Goal: Ask a question: Seek information or help from site administrators or community

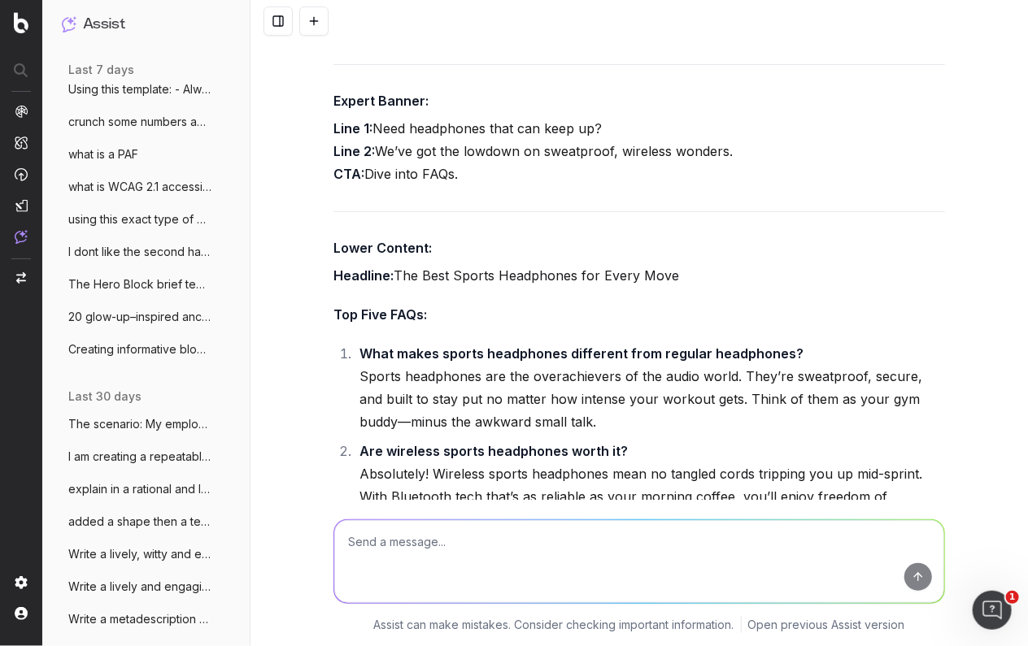
scroll to position [119, 0]
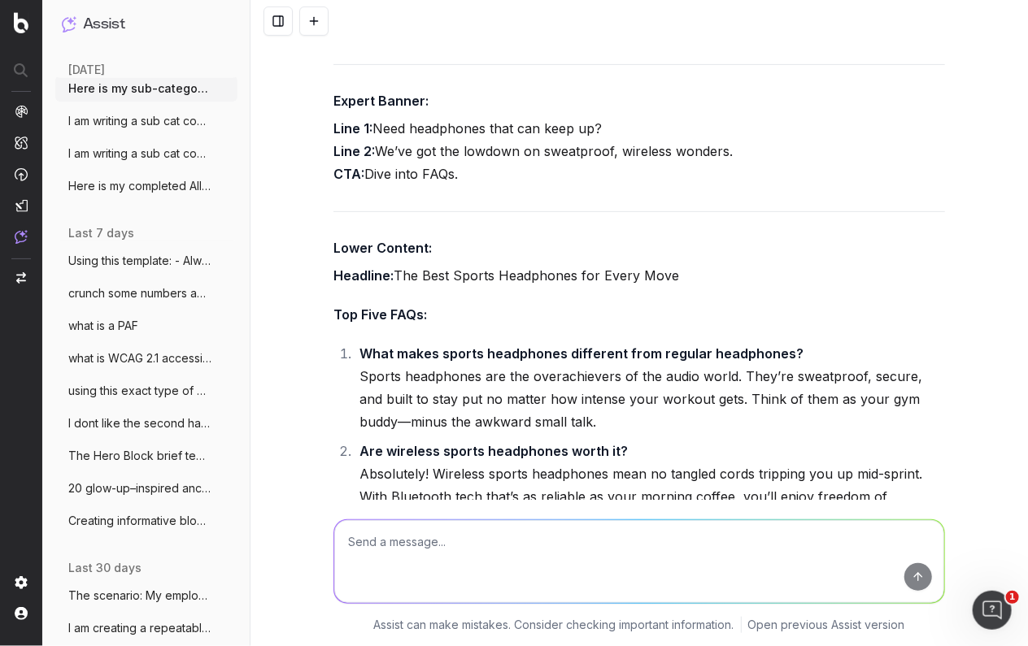
click at [173, 260] on span "Using this template: - Always use simple" at bounding box center [139, 261] width 143 height 16
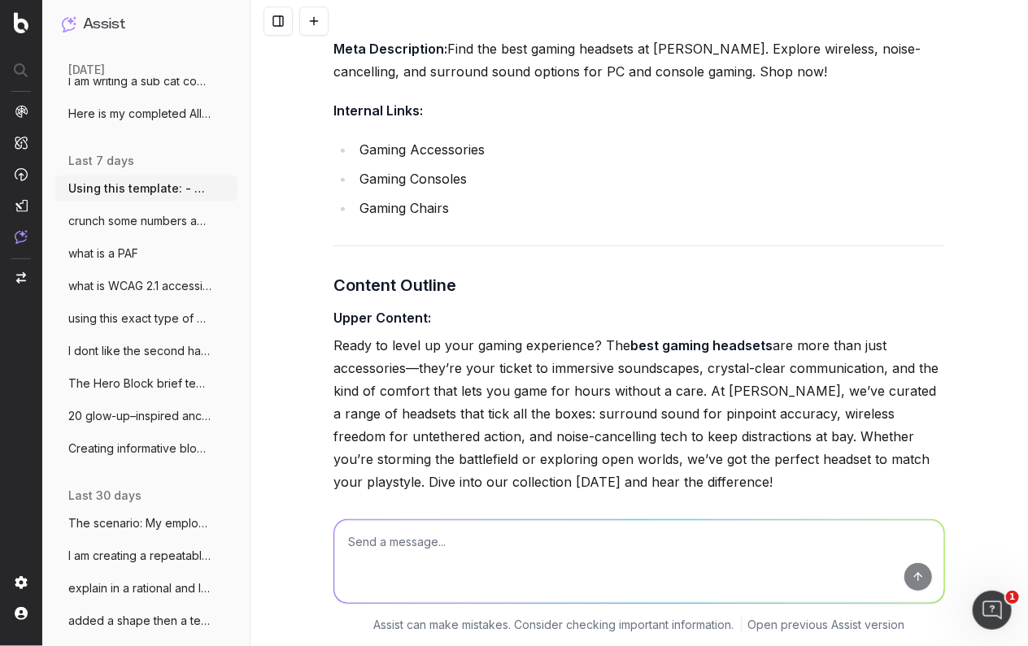
scroll to position [189, 0]
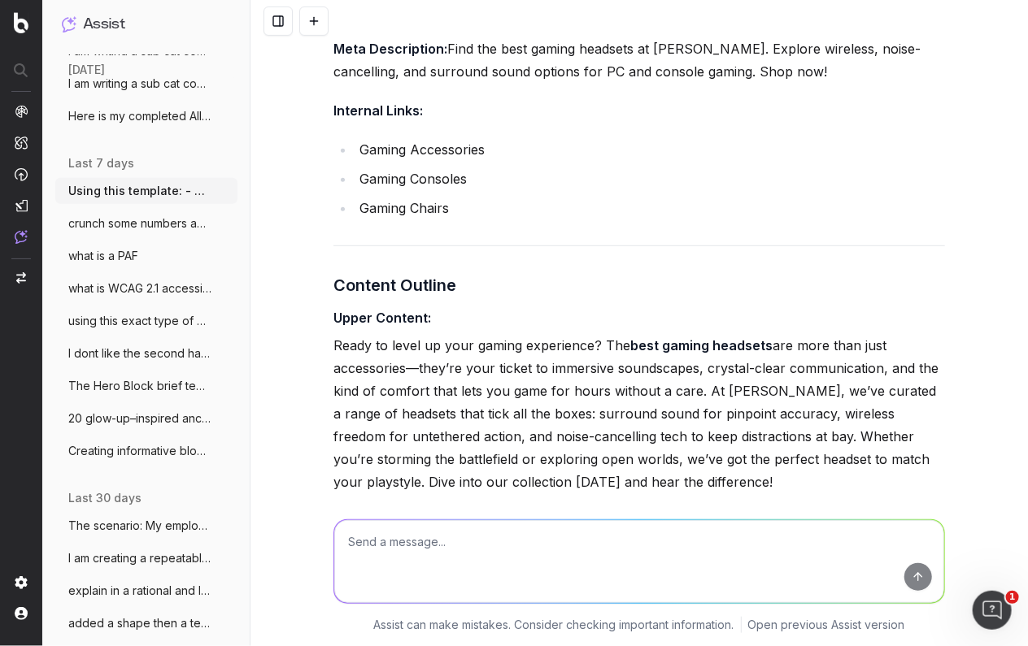
click at [139, 390] on span "The Hero Block brief template Engaging" at bounding box center [139, 386] width 143 height 16
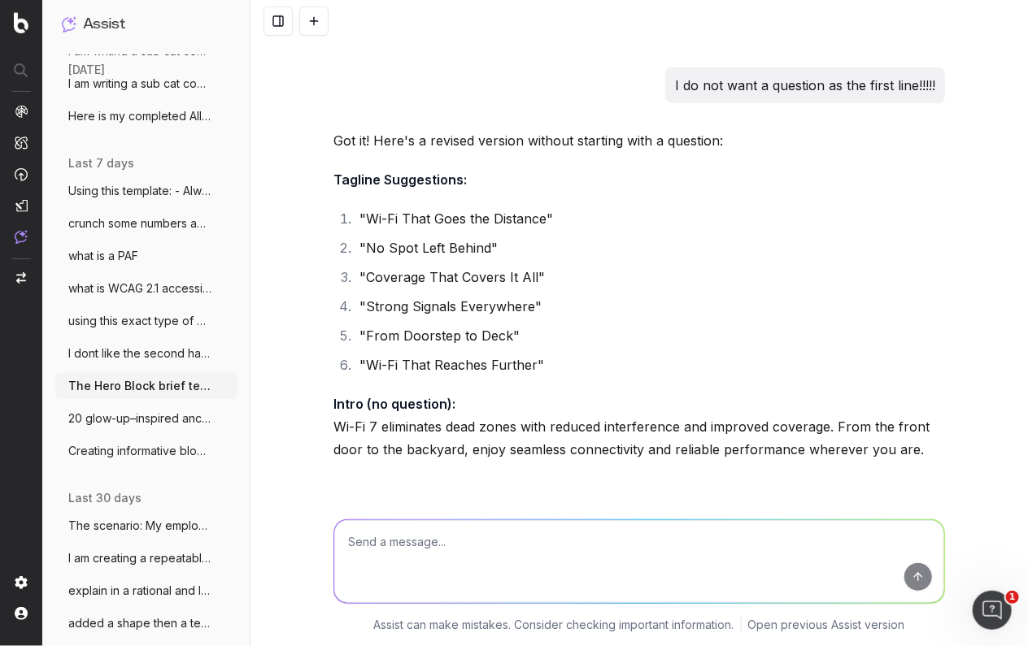
click at [158, 366] on ul "Using this template: - Always use simple More crunch some numbers and gather da…" at bounding box center [146, 321] width 182 height 286
click at [159, 355] on span "I dont like the second half of this sent" at bounding box center [139, 353] width 143 height 16
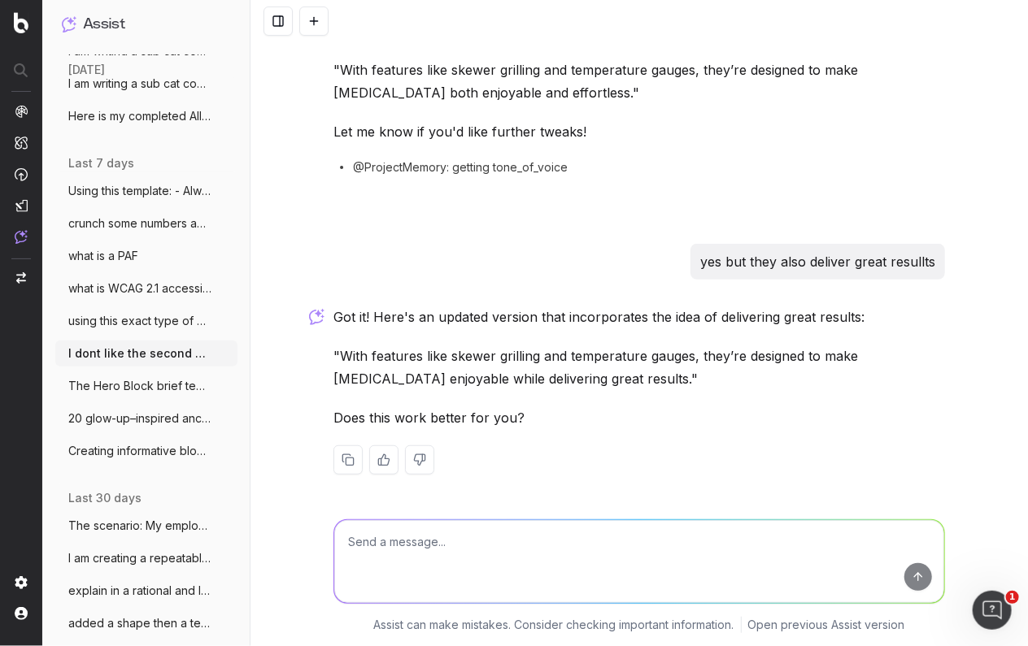
click at [393, 532] on textarea at bounding box center [639, 561] width 610 height 83
paste textarea "They’re the cornerstone of outdoor grilling, thanks to:"
type textarea "Make this a bit punchier for a BBQs buying guide: They’re the cornerstone of ou…"
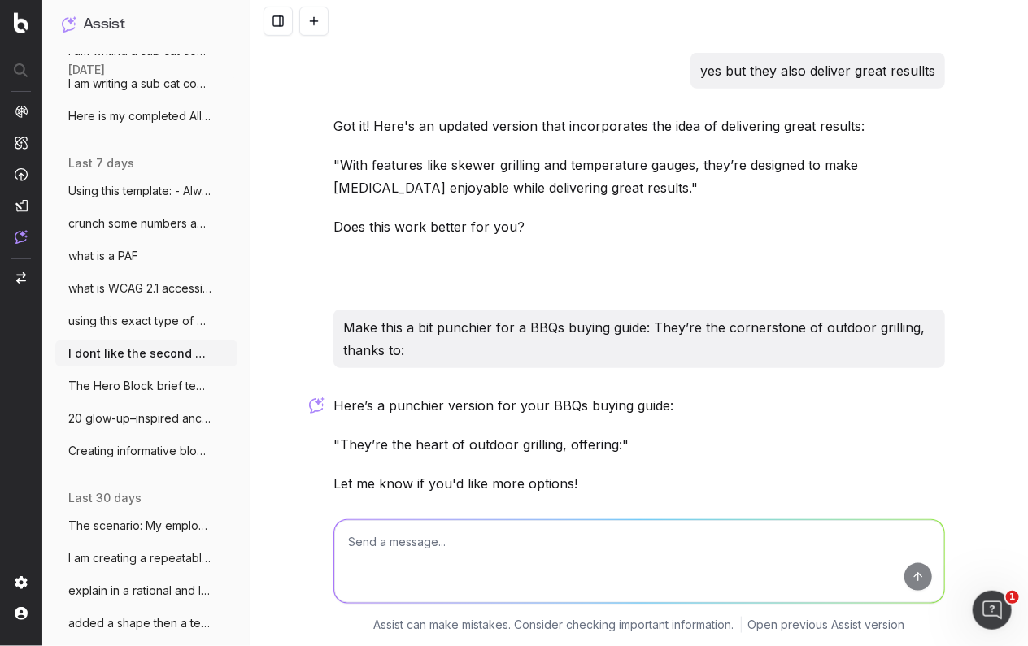
scroll to position [323, 0]
type textarea "5 more"
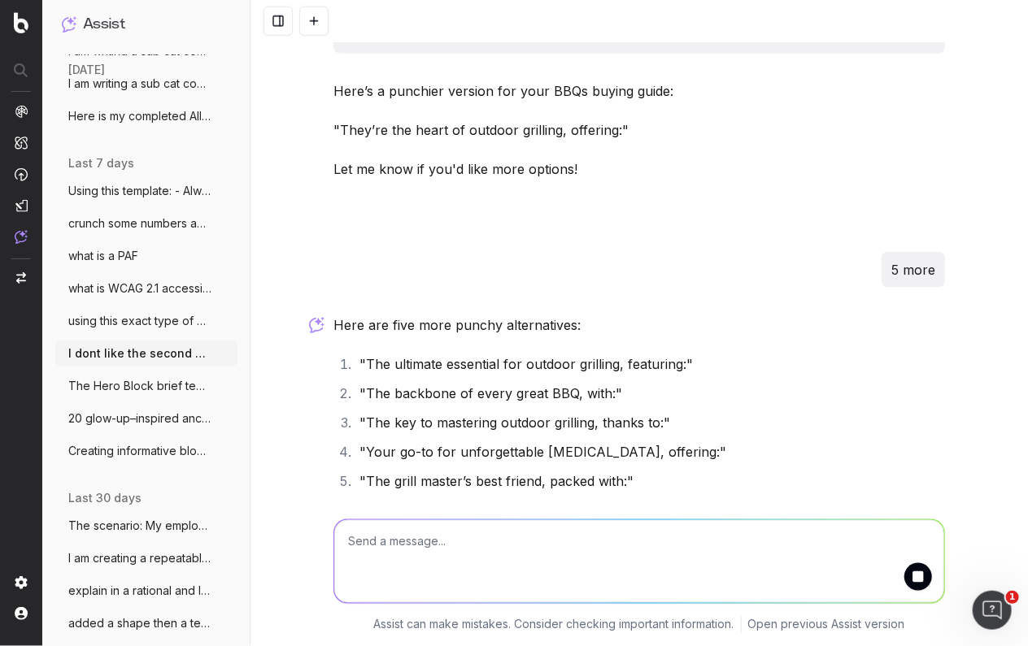
scroll to position [640, 0]
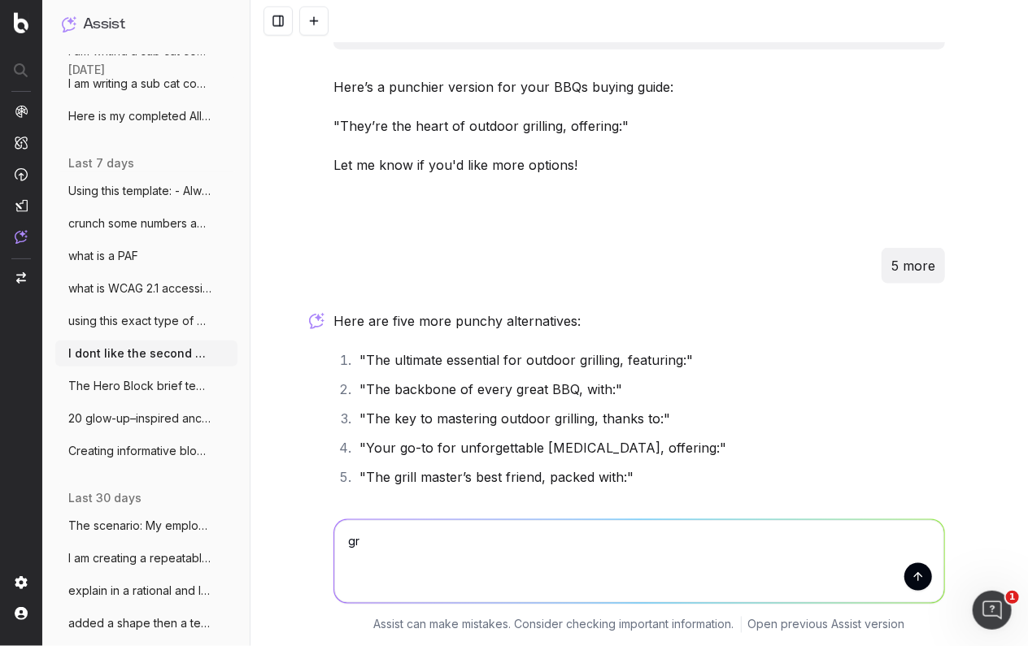
type textarea "g"
type textarea "is grill master more american than australian?"
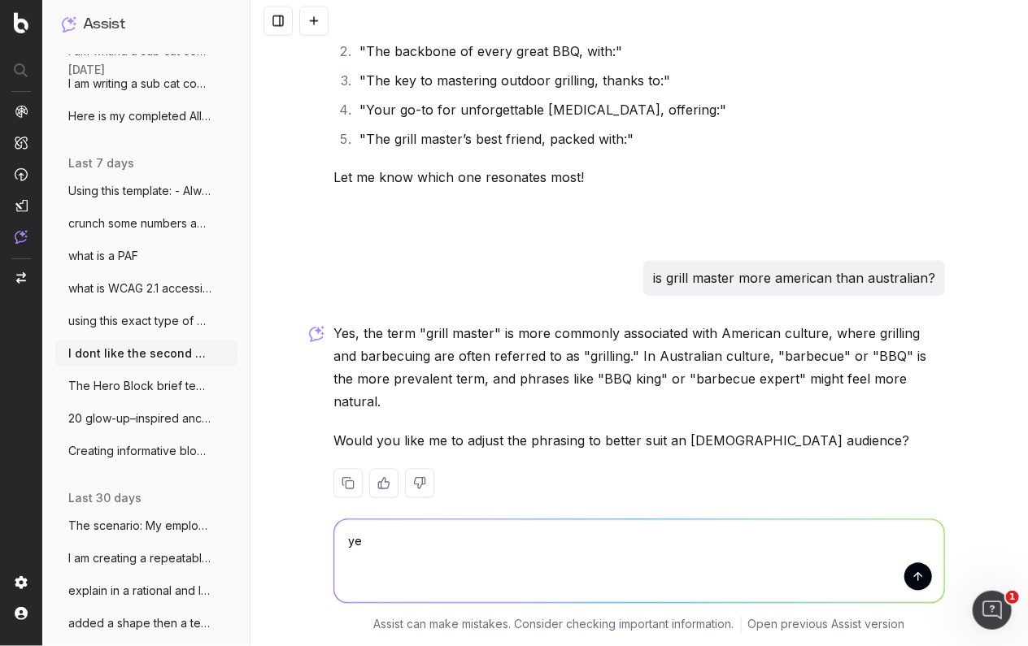
type textarea "yes"
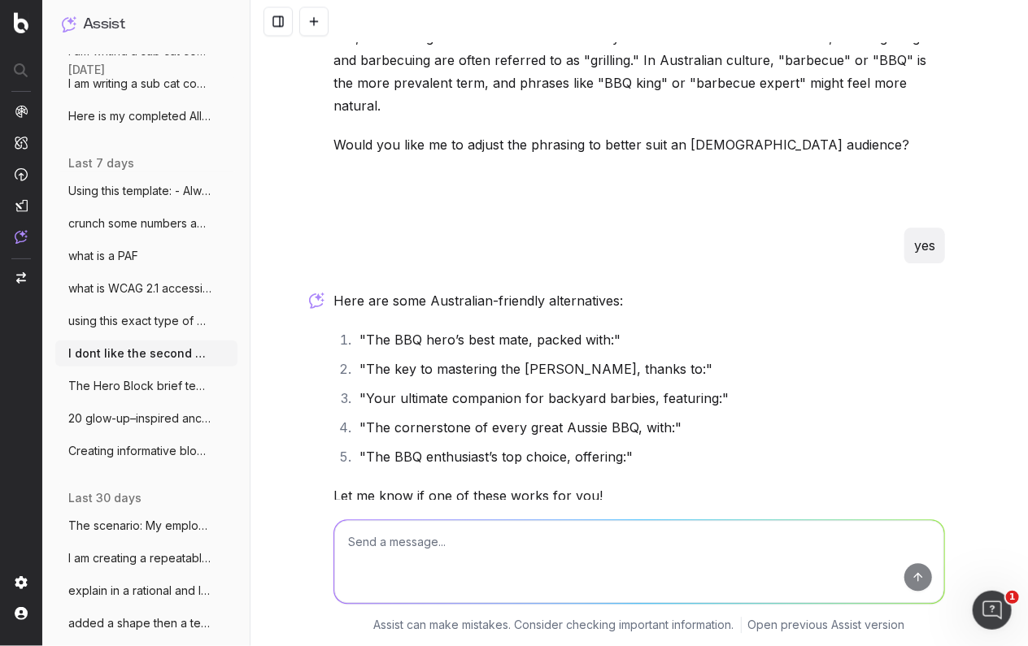
scroll to position [1284, 0]
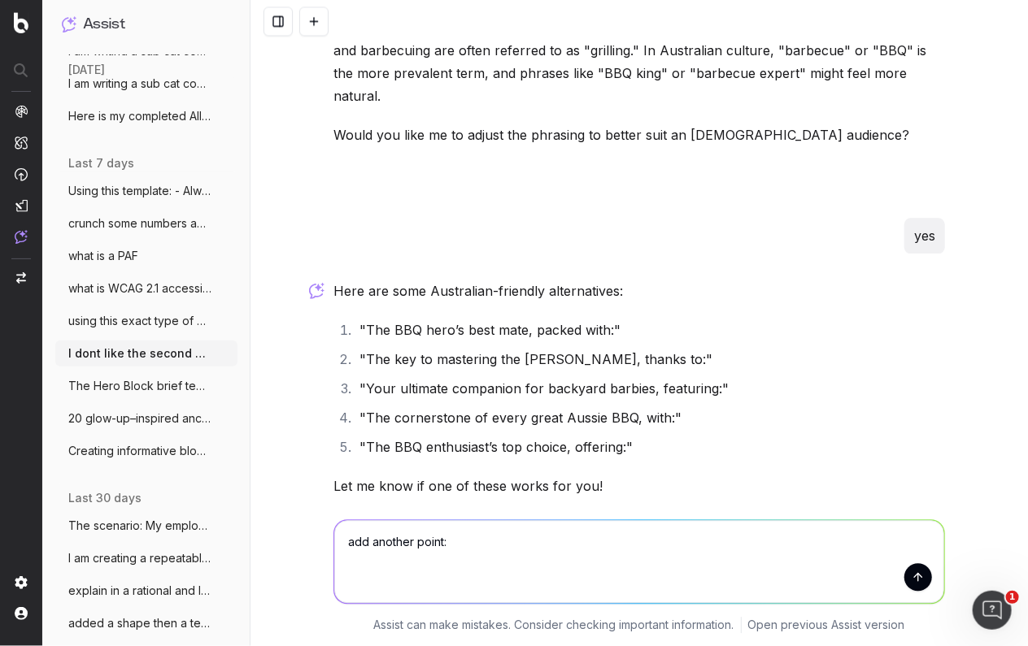
paste textarea "Built-in BBQs: The entertainer’s upgrade Seamlessly blending style with firepow…"
type textarea "add another point: Built-in BBQs: The entertainer’s upgrade Seamlessly blending…"
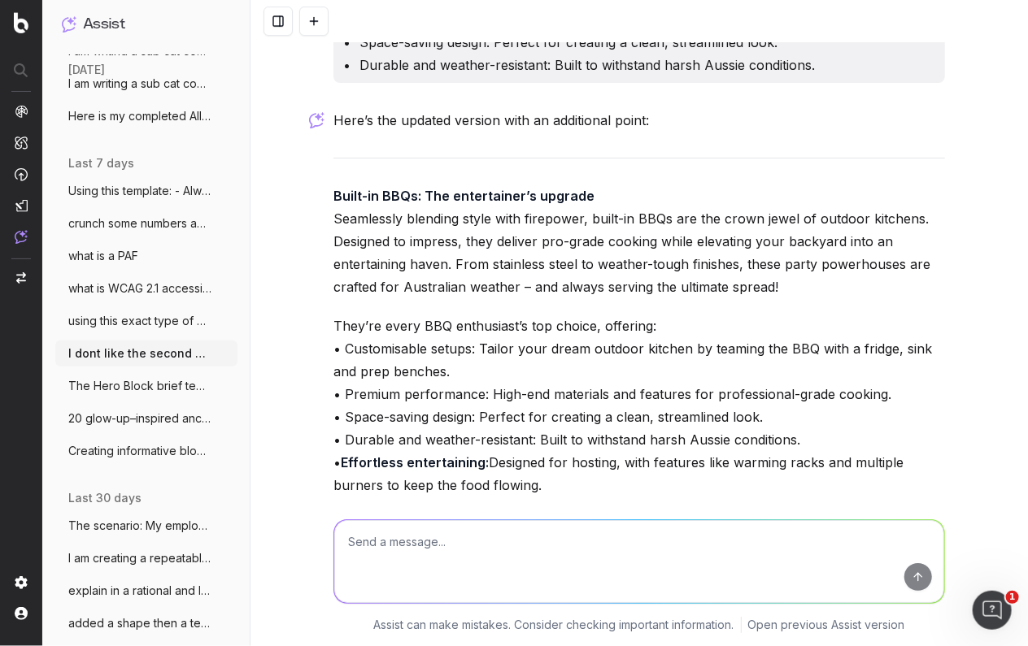
scroll to position [2035, 0]
